Goal: Task Accomplishment & Management: Manage account settings

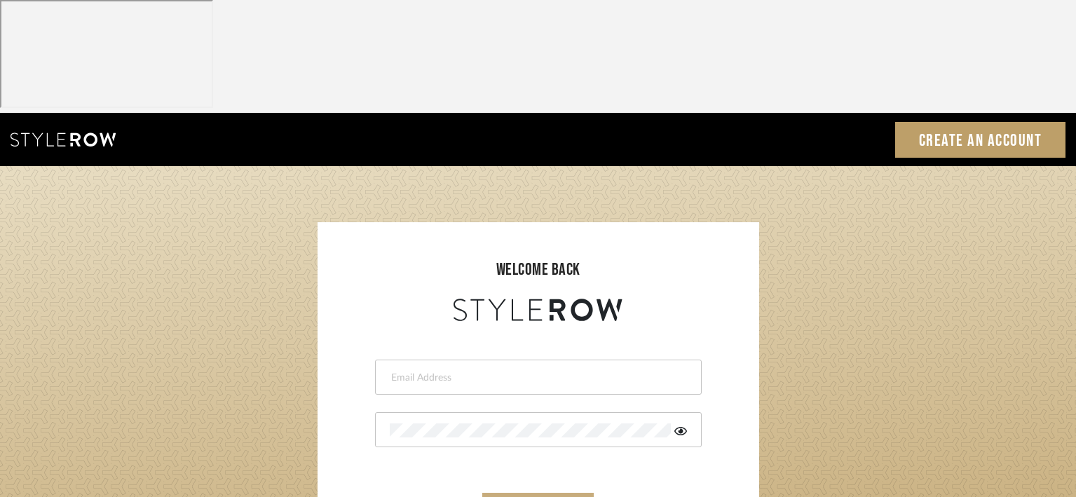
type input "[PERSON_NAME][EMAIL_ADDRESS][DOMAIN_NAME]"
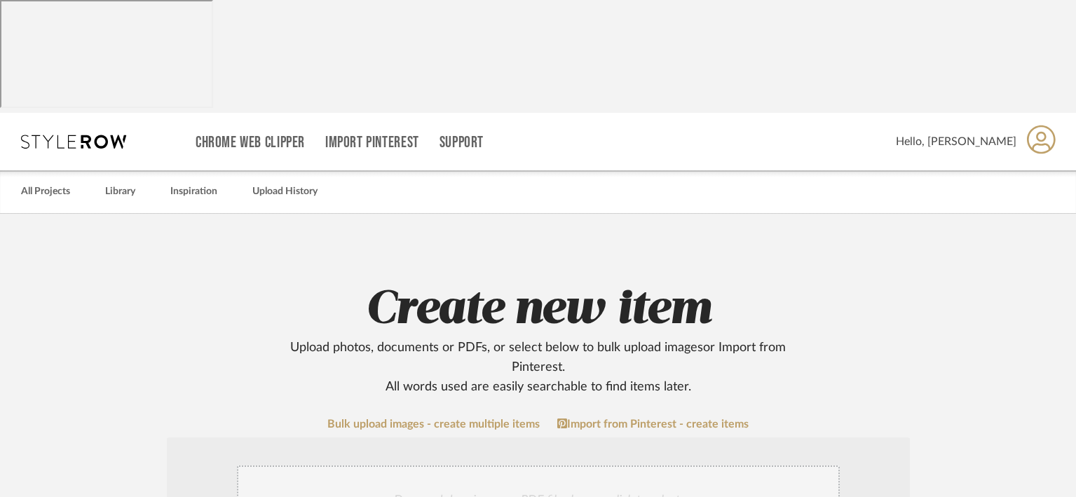
click at [1042, 125] on icon at bounding box center [1041, 139] width 29 height 29
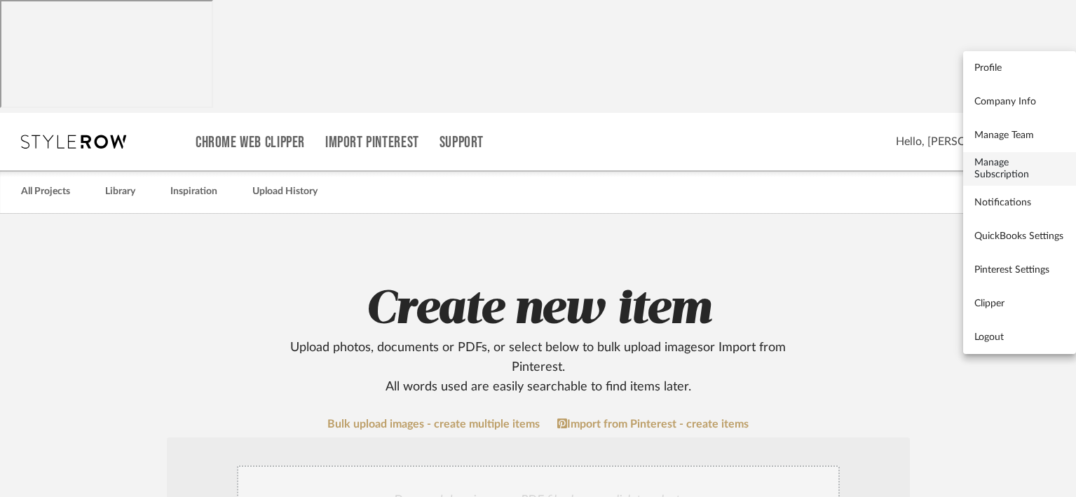
click at [1016, 170] on span "Manage Subscription" at bounding box center [1020, 169] width 90 height 24
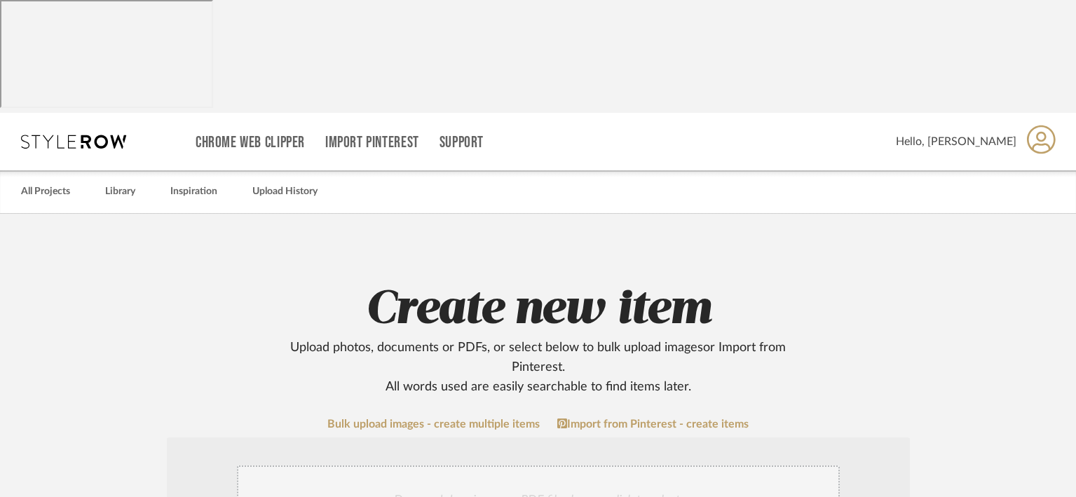
click at [1034, 125] on icon at bounding box center [1041, 139] width 29 height 29
